Goal: Task Accomplishment & Management: Manage account settings

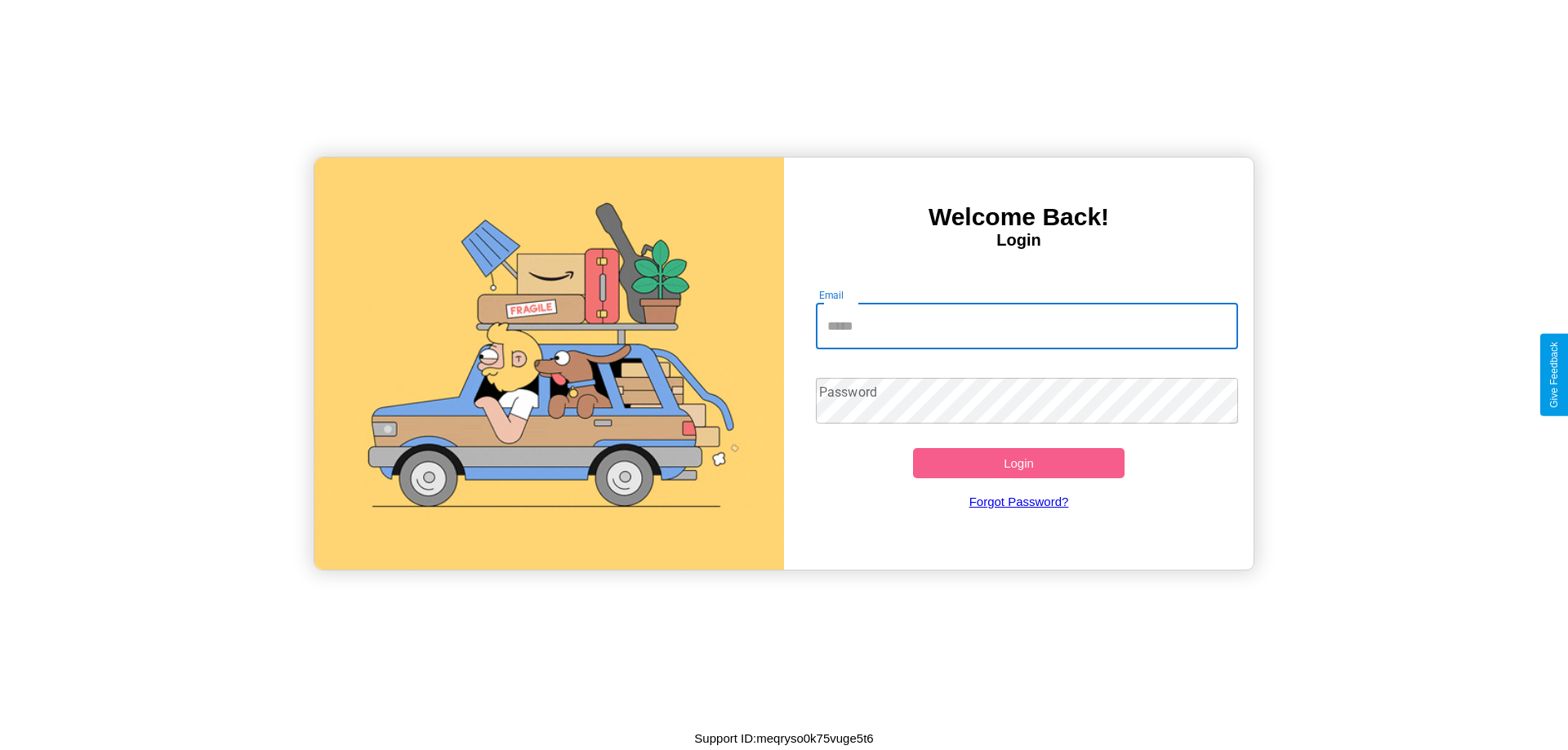
click at [1027, 326] on input "Email" at bounding box center [1027, 327] width 423 height 45
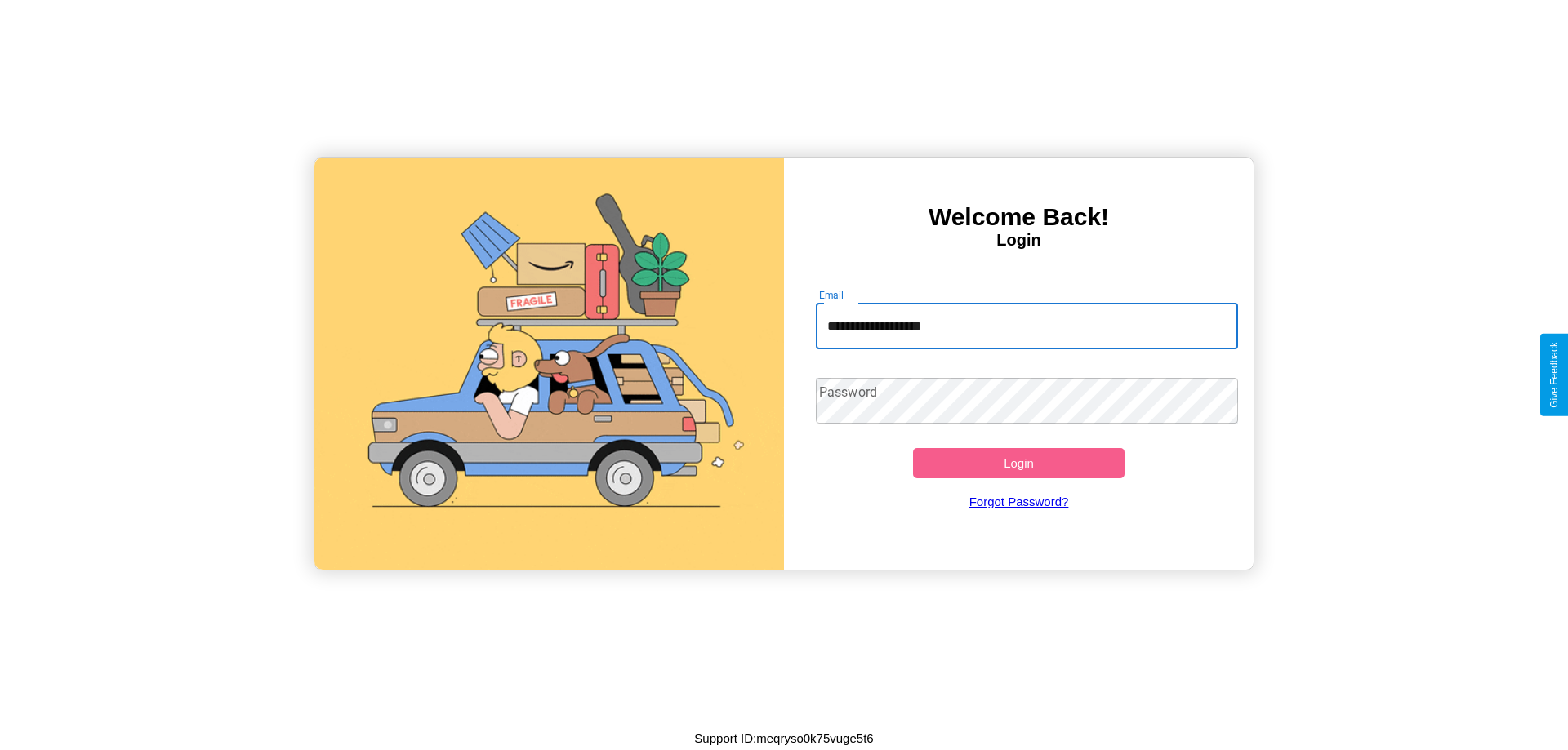
type input "**********"
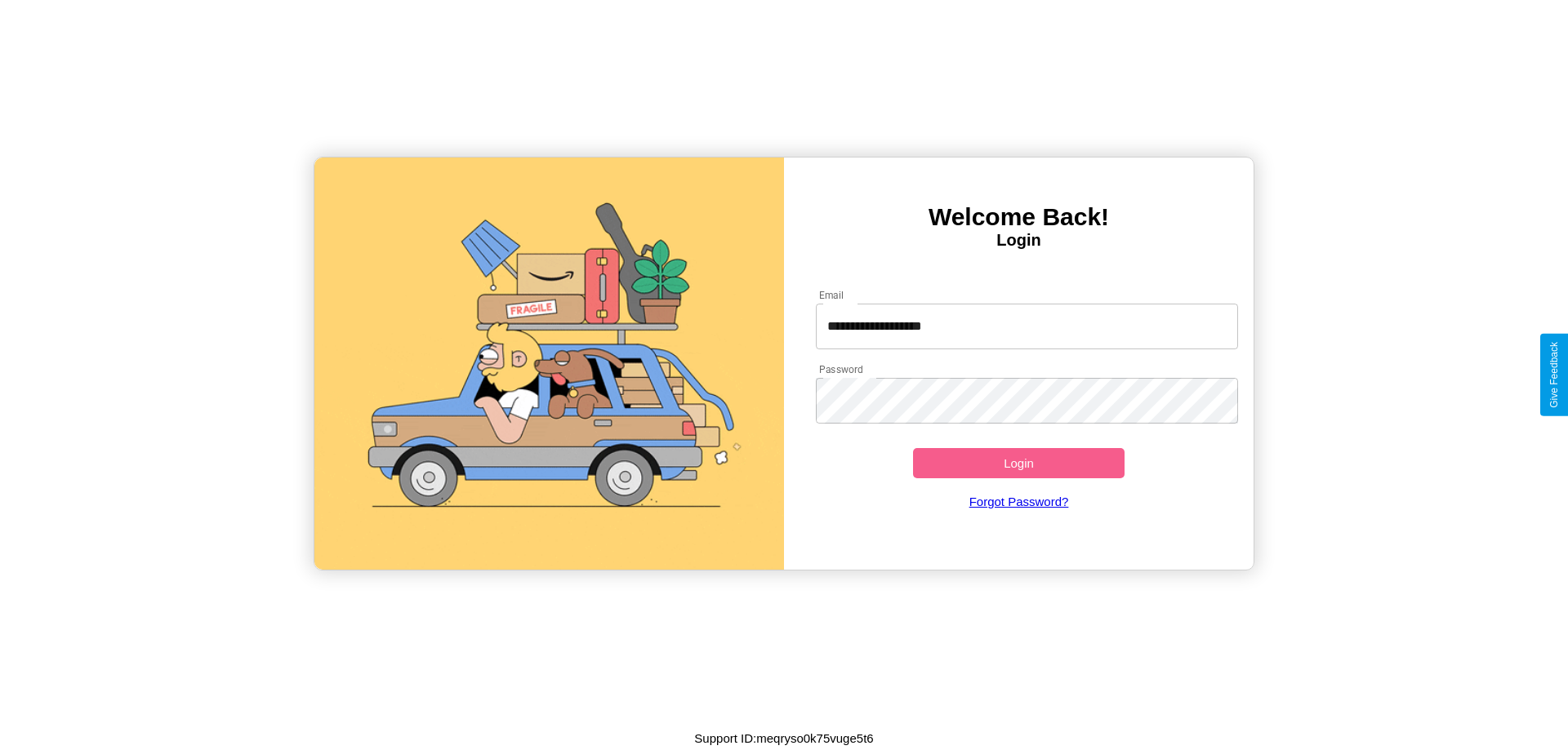
click at [1018, 463] on button "Login" at bounding box center [1018, 463] width 211 height 30
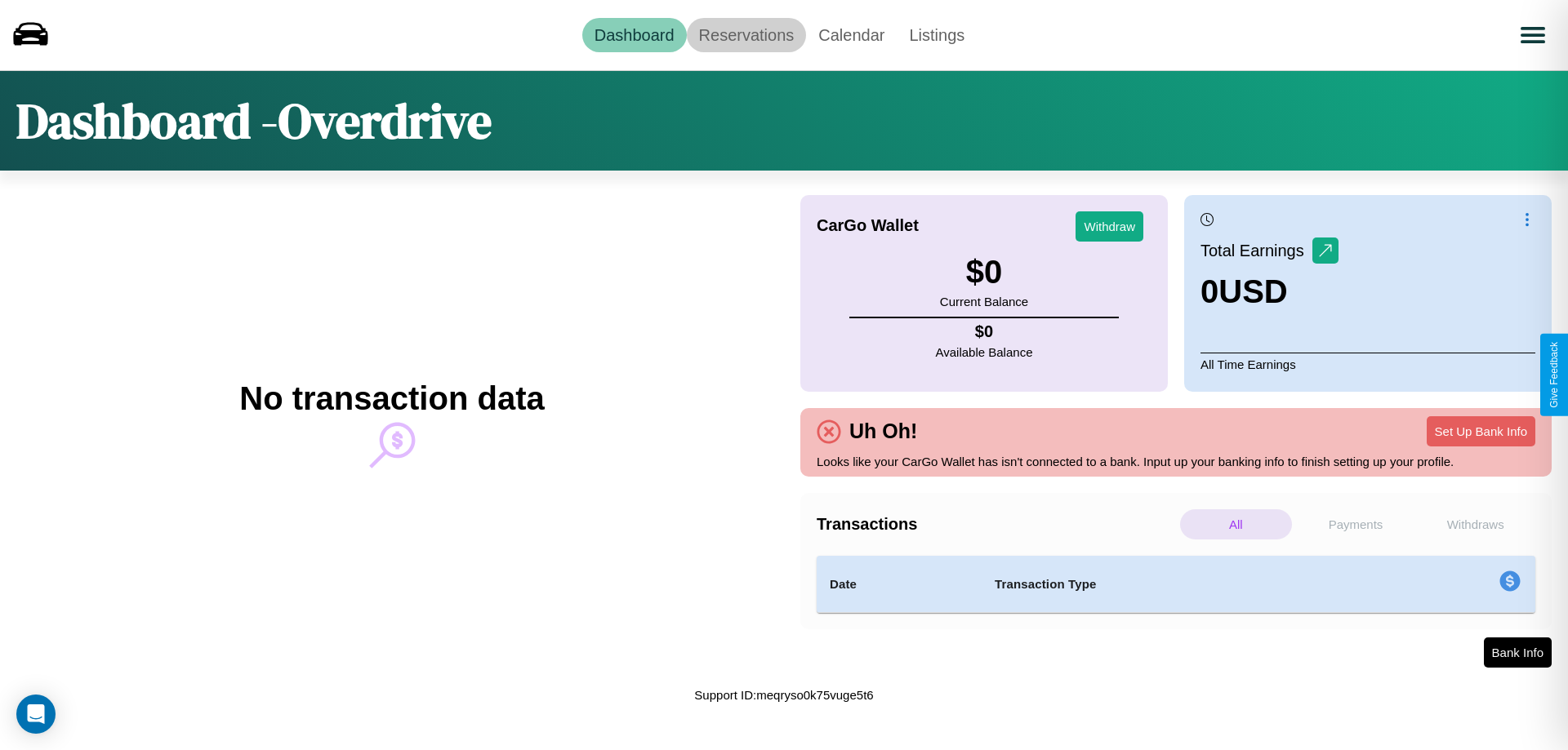
click at [745, 35] on link "Reservations" at bounding box center [747, 35] width 120 height 35
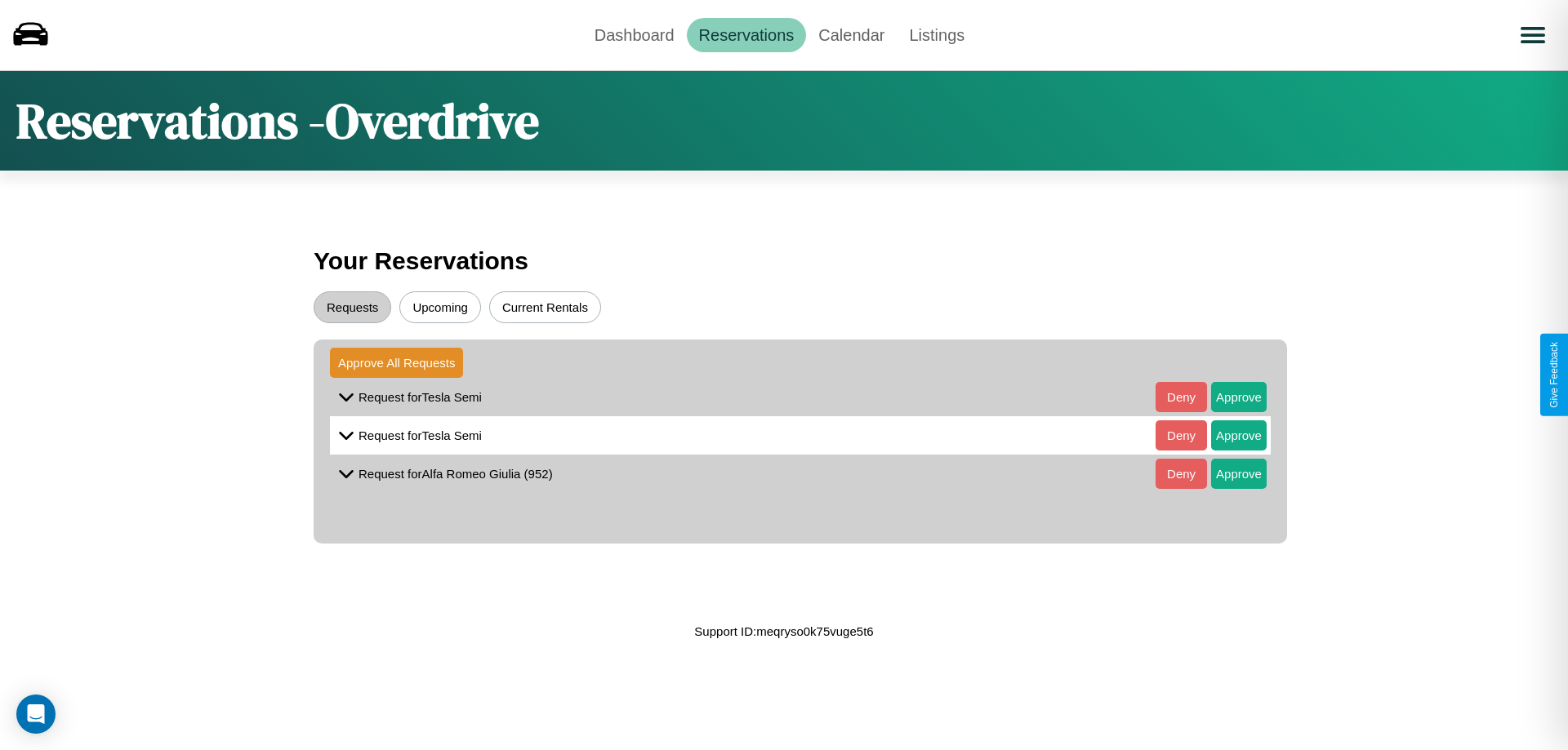
click at [440, 307] on button "Upcoming" at bounding box center [440, 307] width 82 height 32
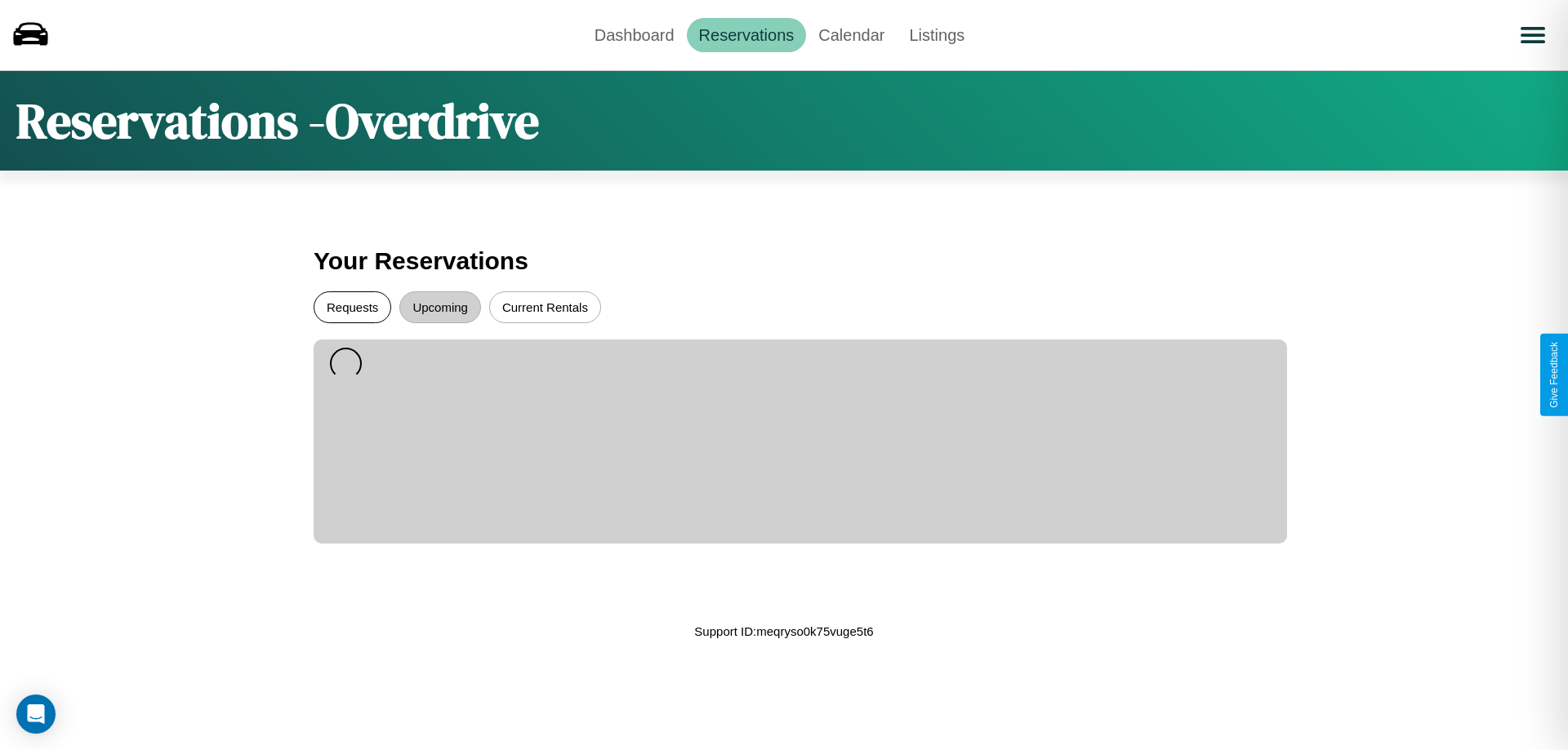
click at [352, 307] on button "Requests" at bounding box center [352, 307] width 77 height 32
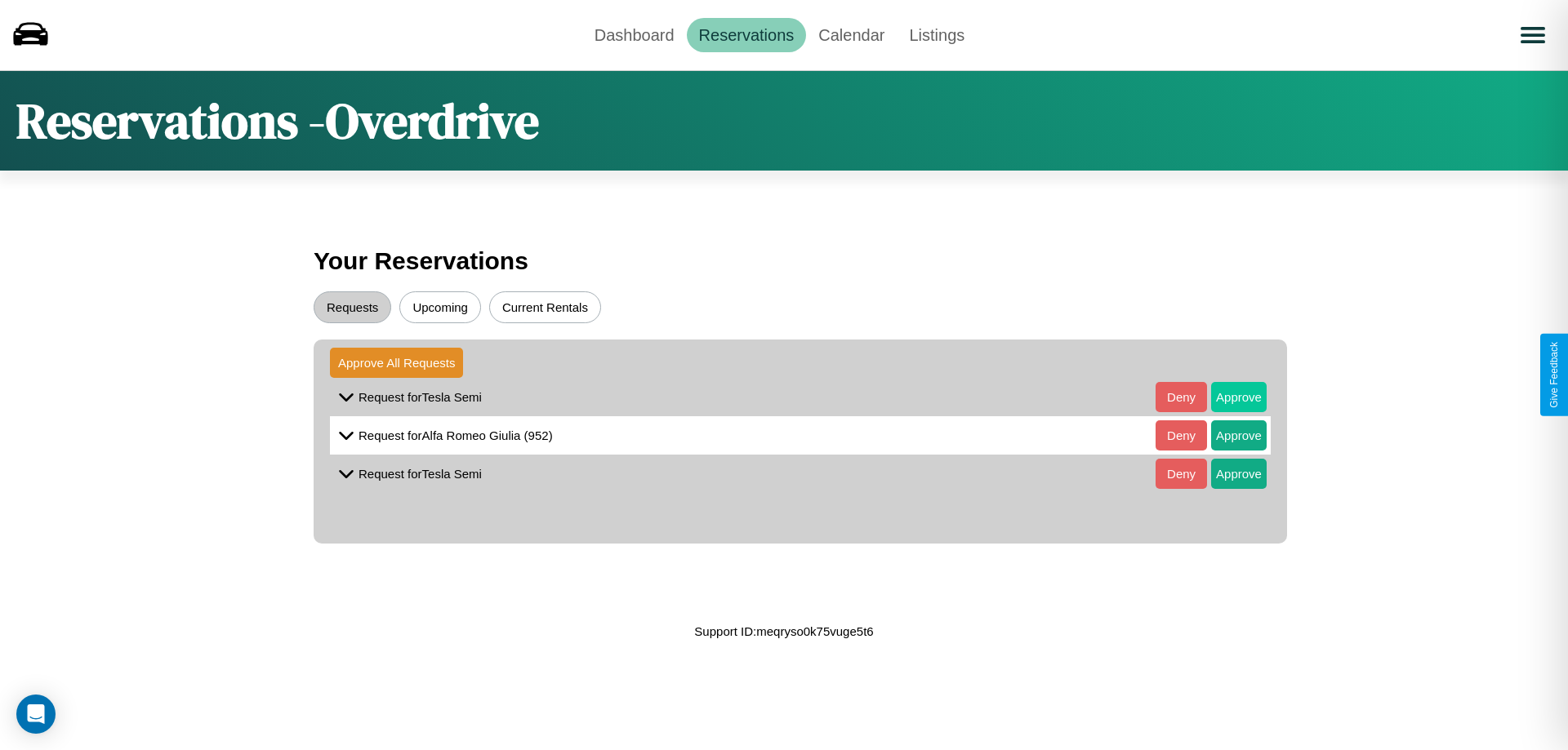
click at [1226, 396] on button "Approve" at bounding box center [1239, 397] width 56 height 30
